Goal: Check status: Check status

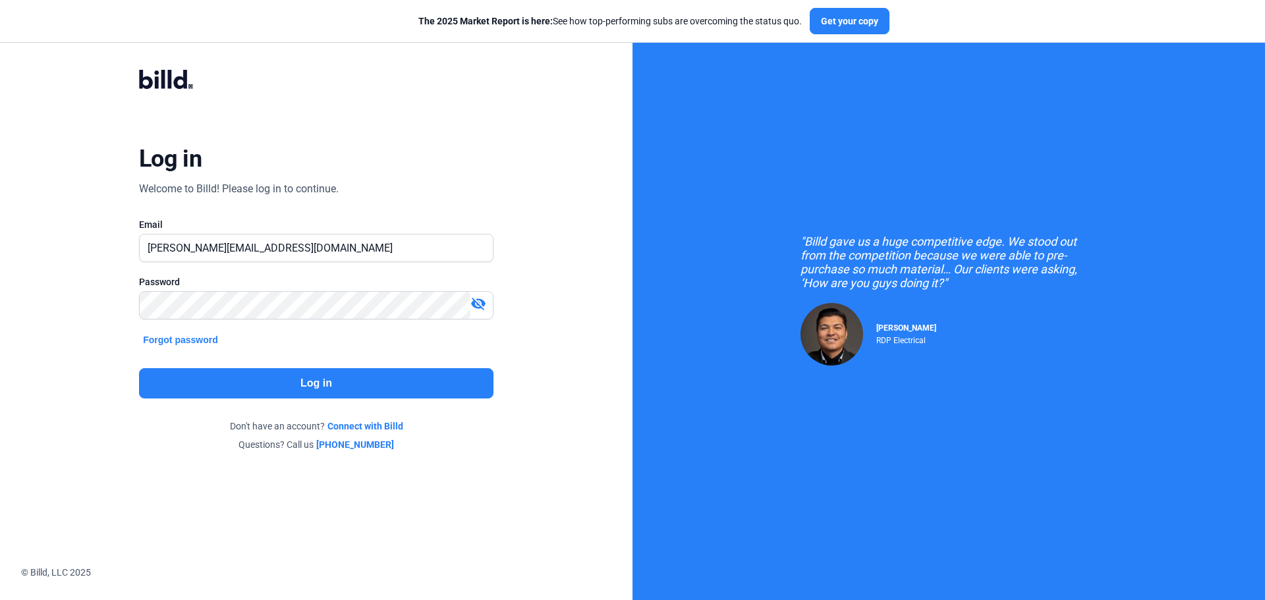
click at [362, 391] on button "Log in" at bounding box center [316, 383] width 354 height 30
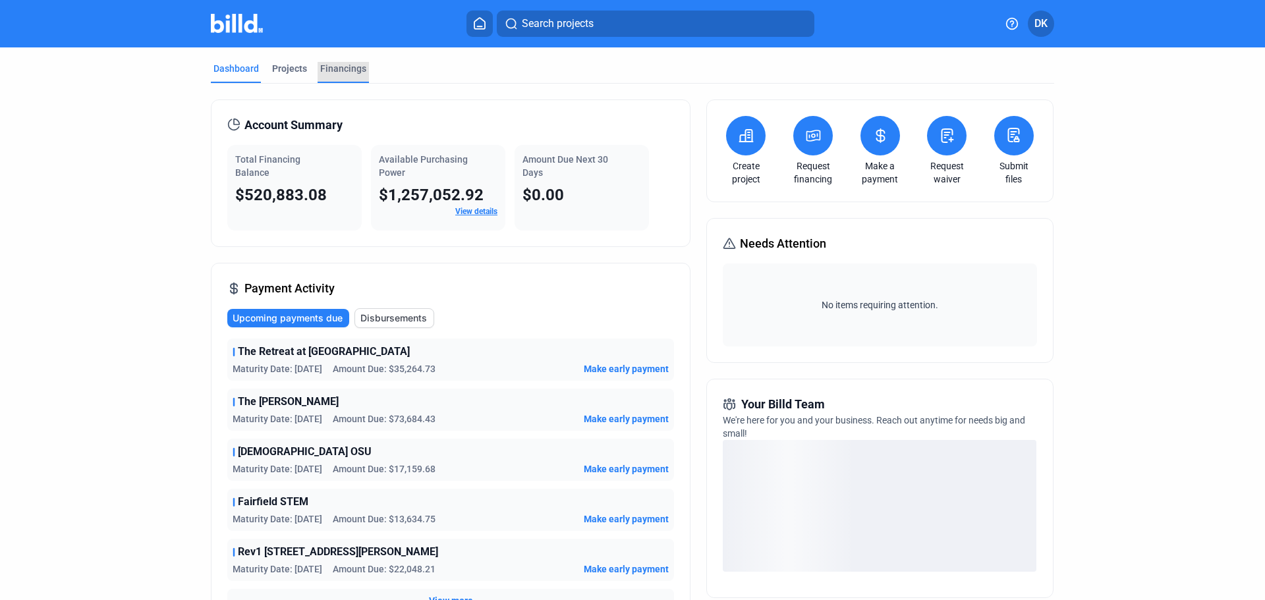
click at [326, 64] on div "Financings" at bounding box center [343, 68] width 46 height 13
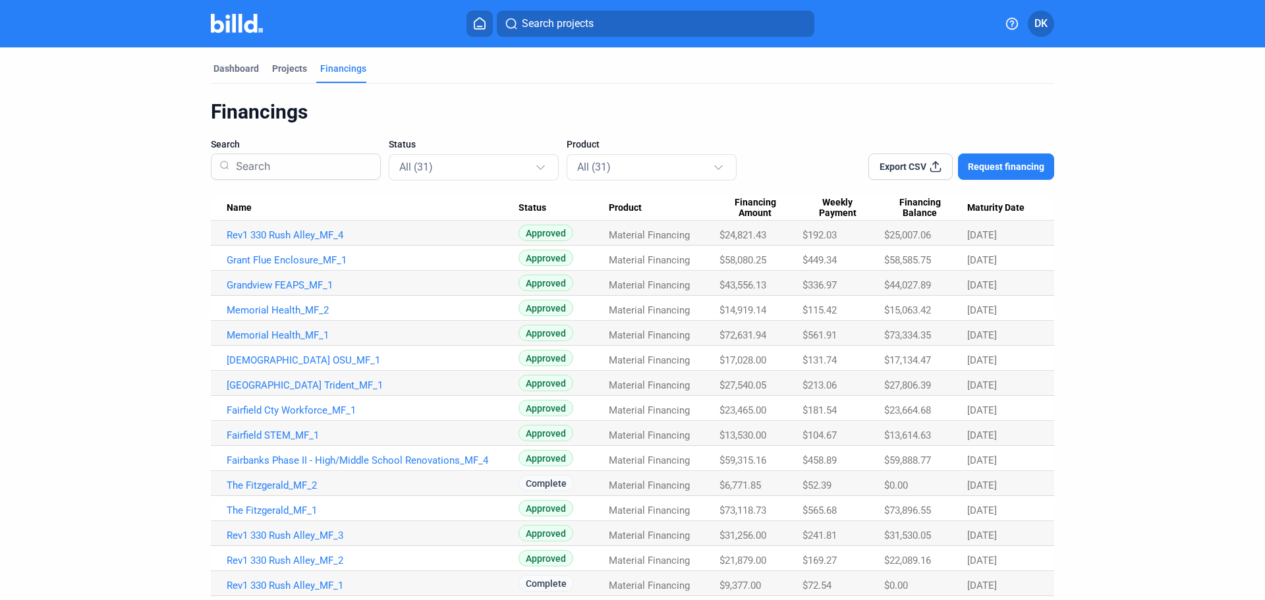
click at [243, 205] on span "Name" at bounding box center [239, 208] width 25 height 12
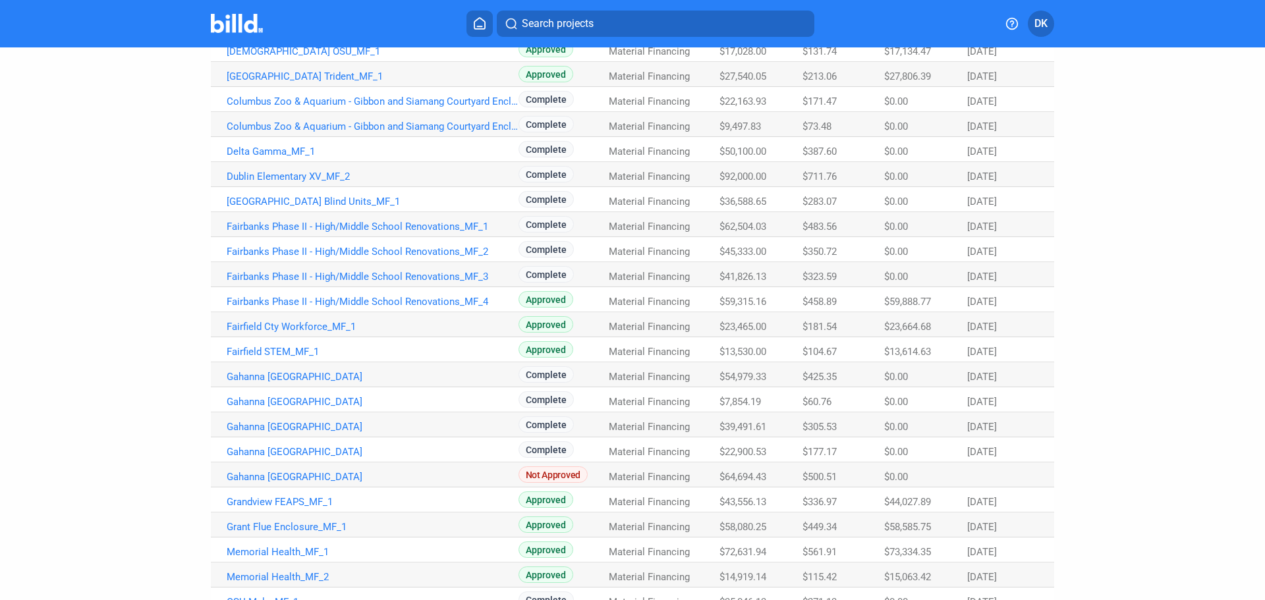
scroll to position [430, 0]
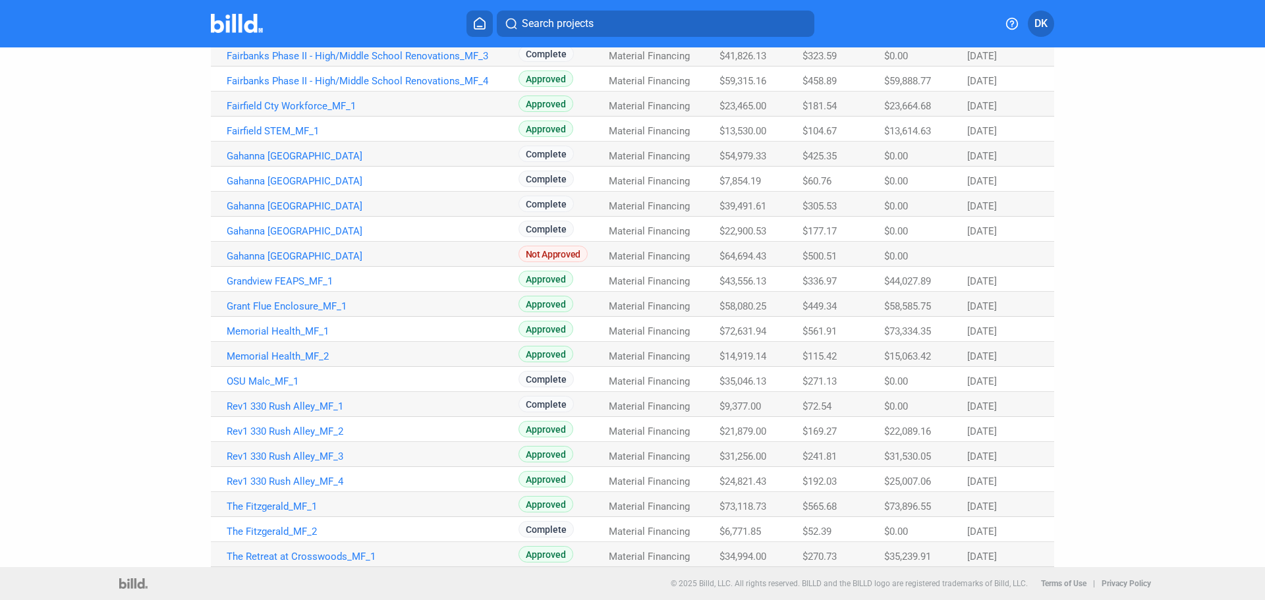
drag, startPoint x: 258, startPoint y: 559, endPoint x: 190, endPoint y: 563, distance: 68.0
click at [190, 563] on div "Dashboard Projects Financings Financings Search Status All (31) Product All (31…" at bounding box center [632, 92] width 896 height 949
click at [269, 480] on link "Rev1 330 Rush Alley_MF_4" at bounding box center [373, 482] width 292 height 12
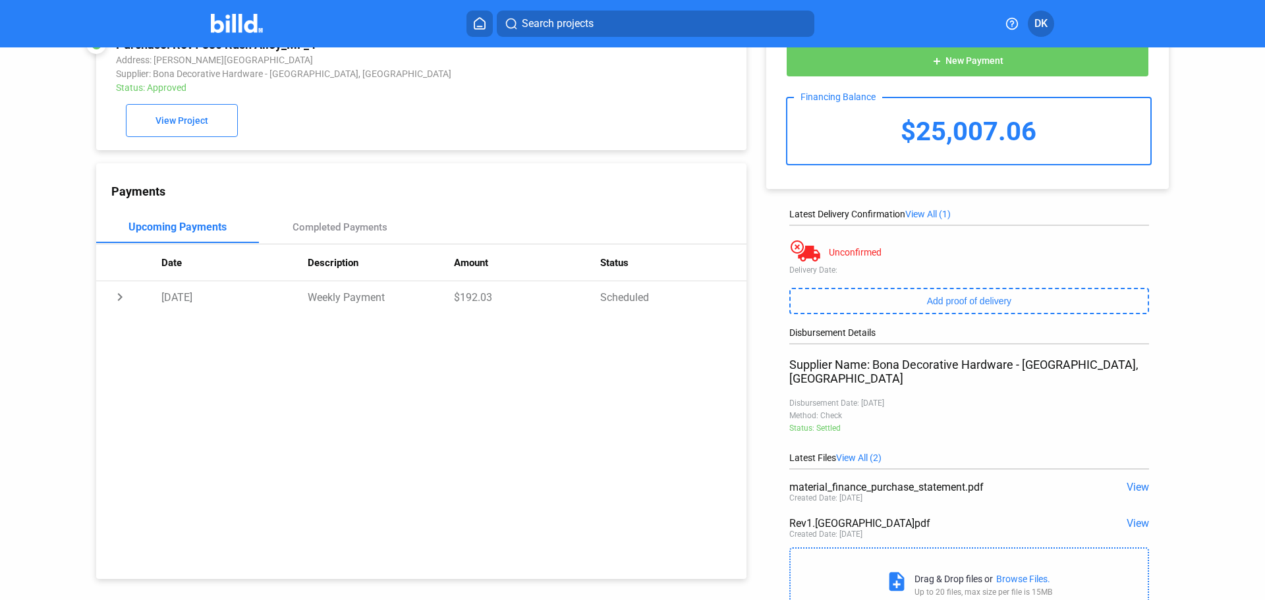
click at [1134, 517] on span "View" at bounding box center [1138, 523] width 22 height 13
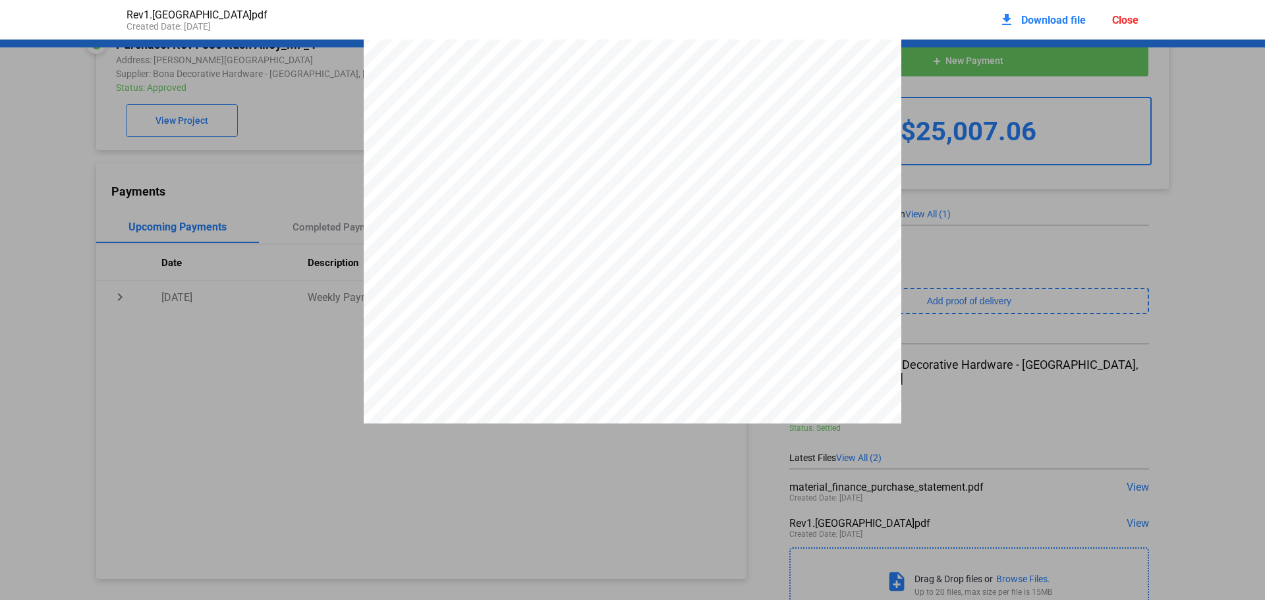
scroll to position [0, 0]
click at [576, 462] on pdf-viewer "Bona Decorative Hardware [STREET_ADDRESS] [GEOGRAPHIC_DATA] 5133217877 [EMAIL_A…" at bounding box center [632, 280] width 1265 height 480
click at [1131, 22] on div "Close" at bounding box center [1125, 20] width 26 height 13
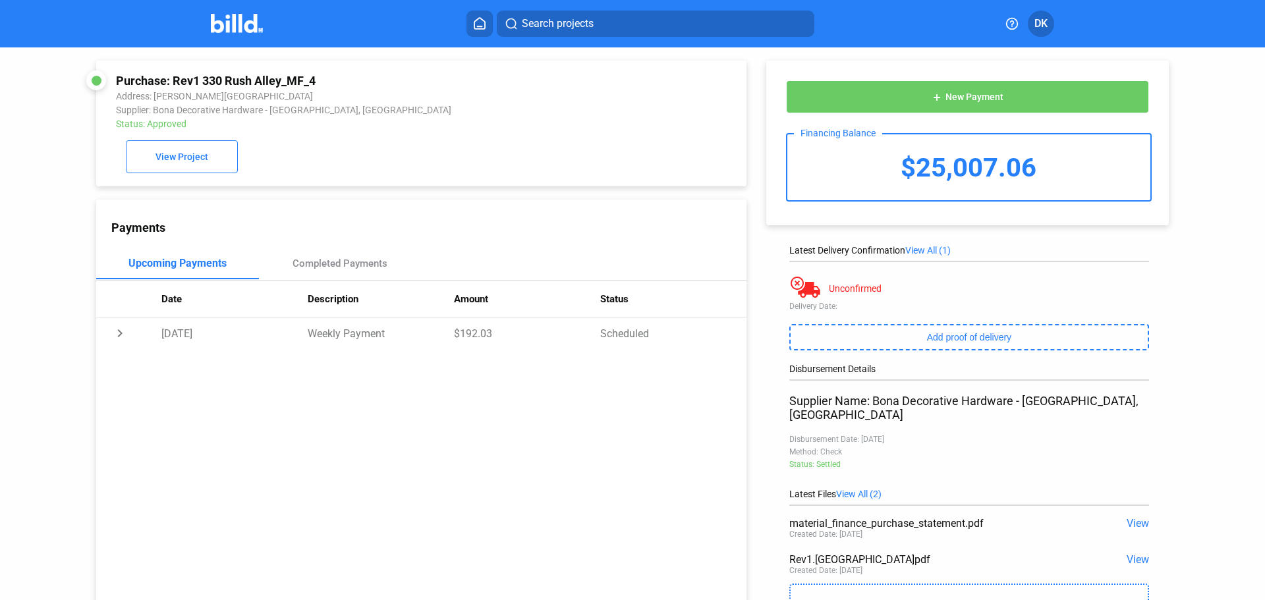
click at [220, 21] on img at bounding box center [237, 23] width 52 height 19
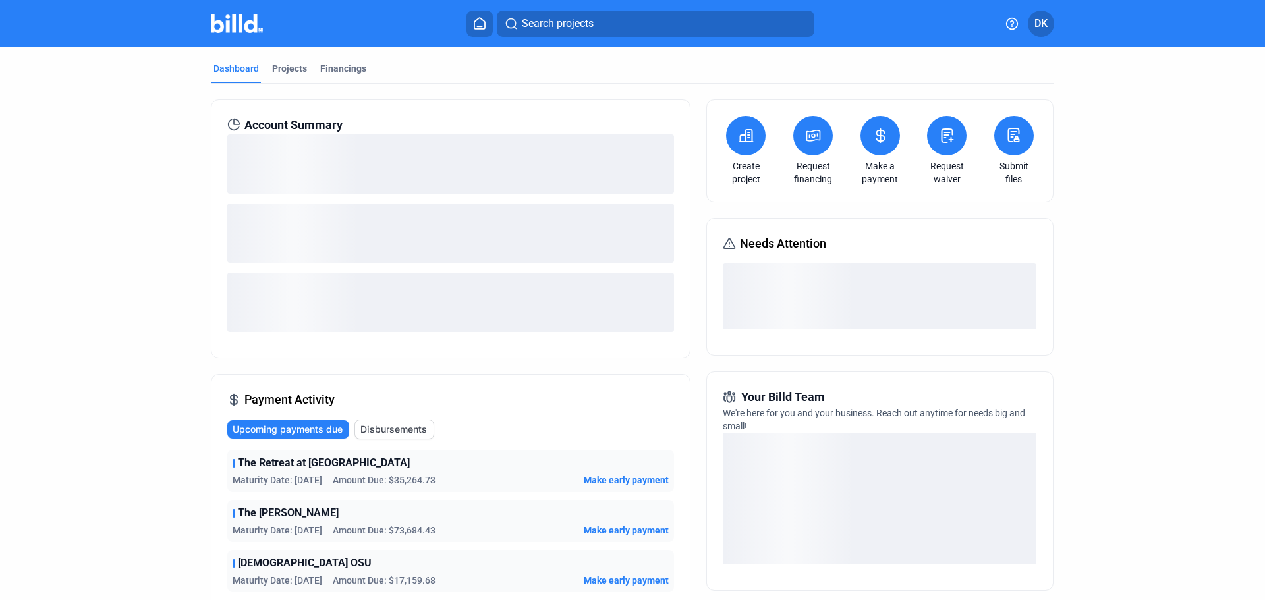
click at [408, 430] on span "Disbursements" at bounding box center [393, 429] width 67 height 13
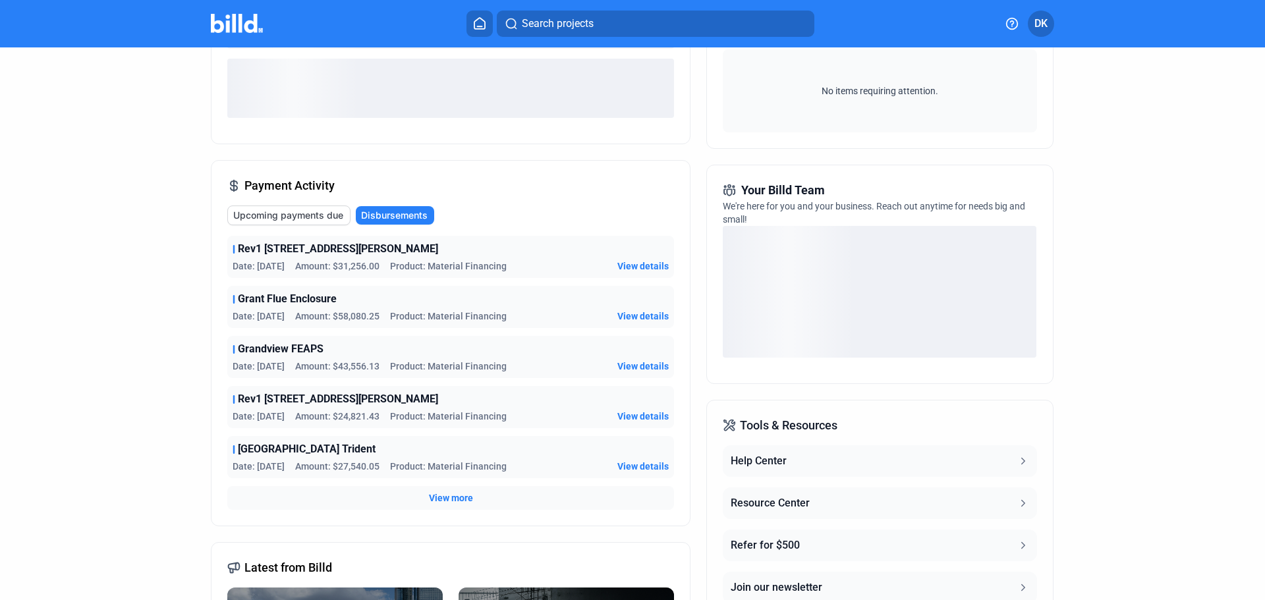
scroll to position [219, 0]
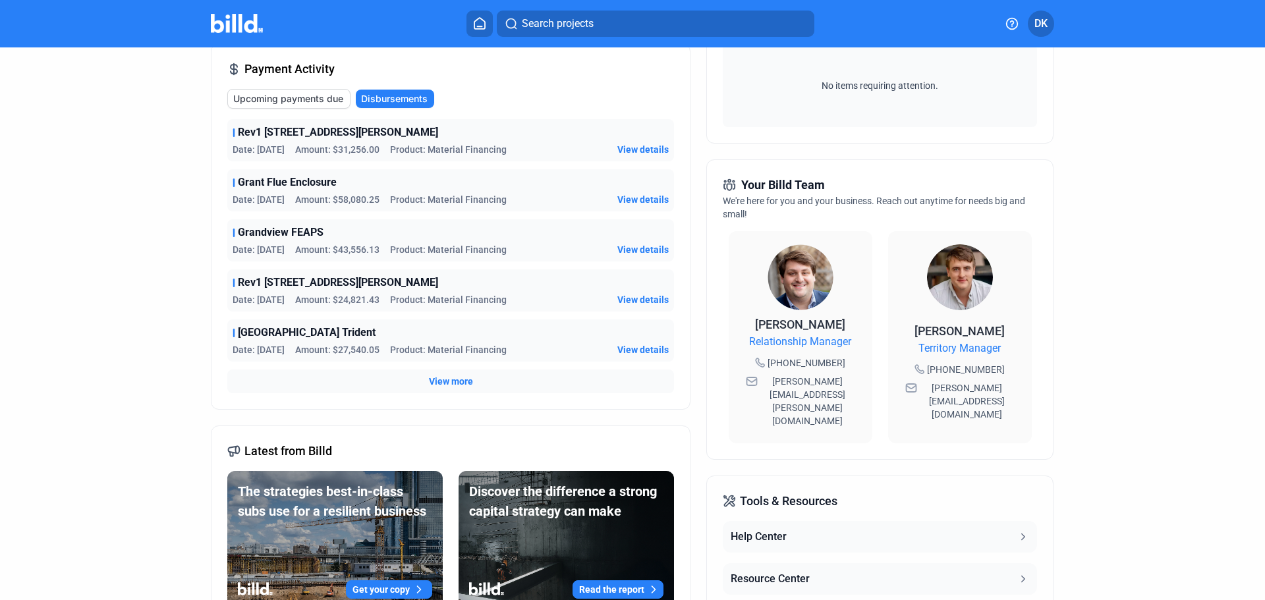
click at [646, 298] on span "View details" at bounding box center [642, 299] width 51 height 13
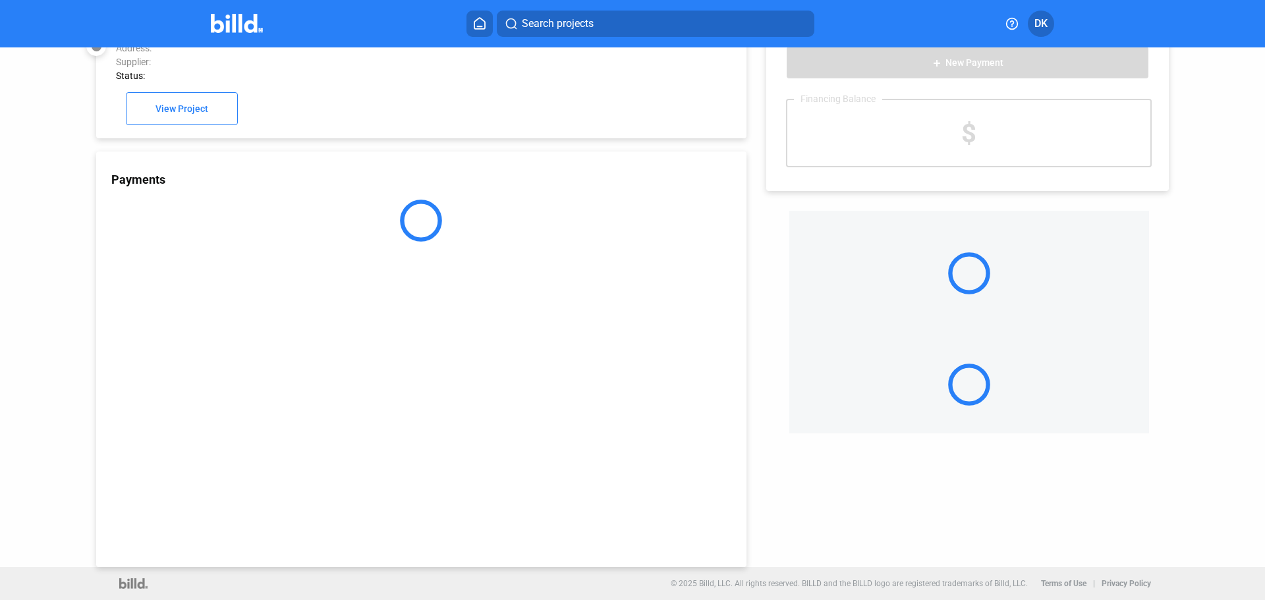
scroll to position [36, 0]
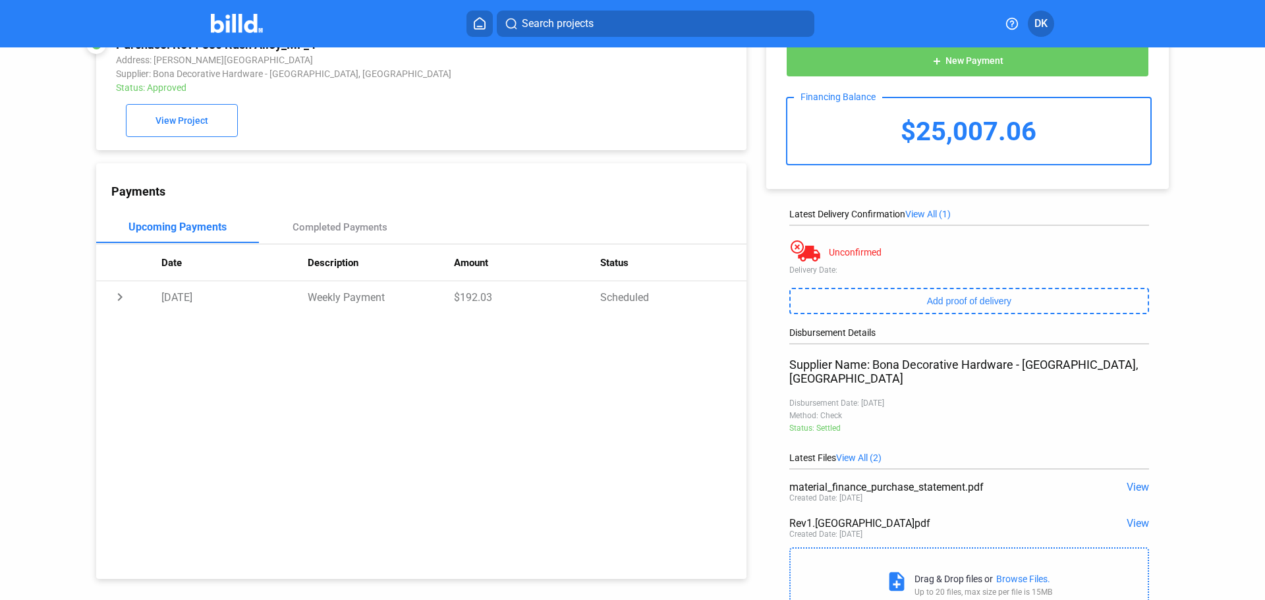
click at [1144, 507] on div "add New Payment Financing Balance $25,007.06 Latest Delivery Confirmation View …" at bounding box center [973, 316] width 455 height 611
click at [1142, 517] on span "View" at bounding box center [1138, 523] width 22 height 13
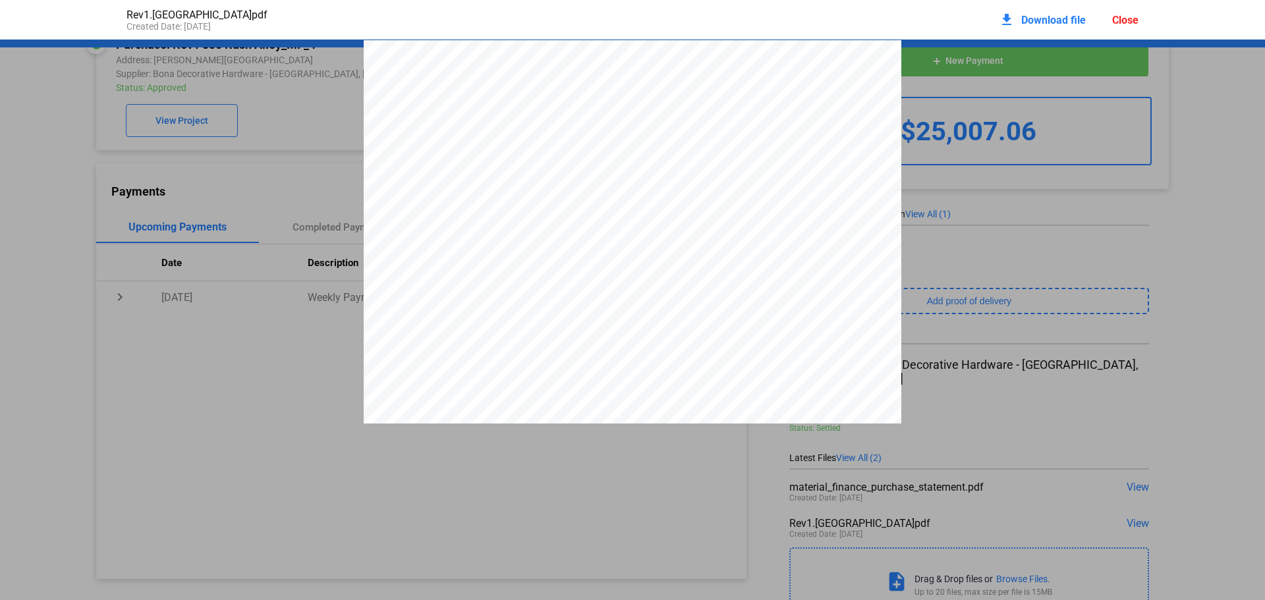
scroll to position [7, 0]
click at [1040, 27] on div "download Download file" at bounding box center [1042, 19] width 87 height 29
